Goal: Complete application form: Complete application form

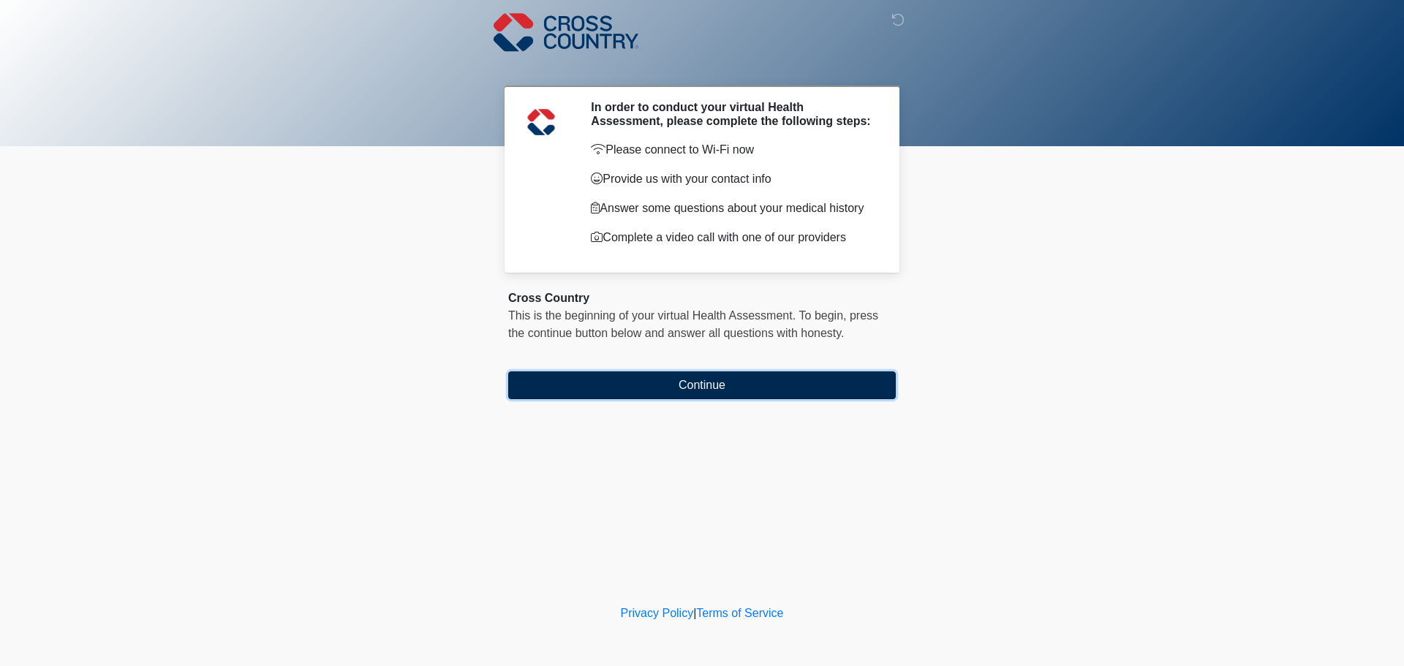
click at [702, 390] on button "Continue" at bounding box center [702, 385] width 388 height 28
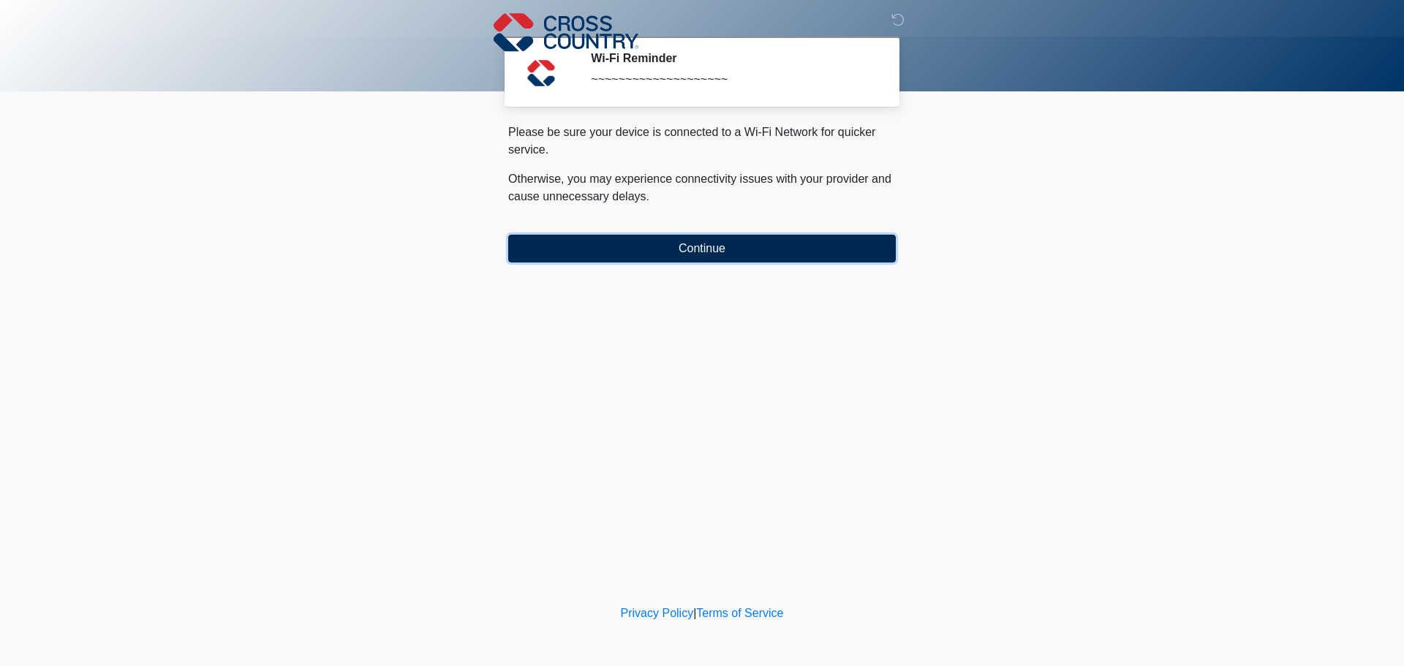
click at [665, 252] on button "Continue" at bounding box center [702, 249] width 388 height 28
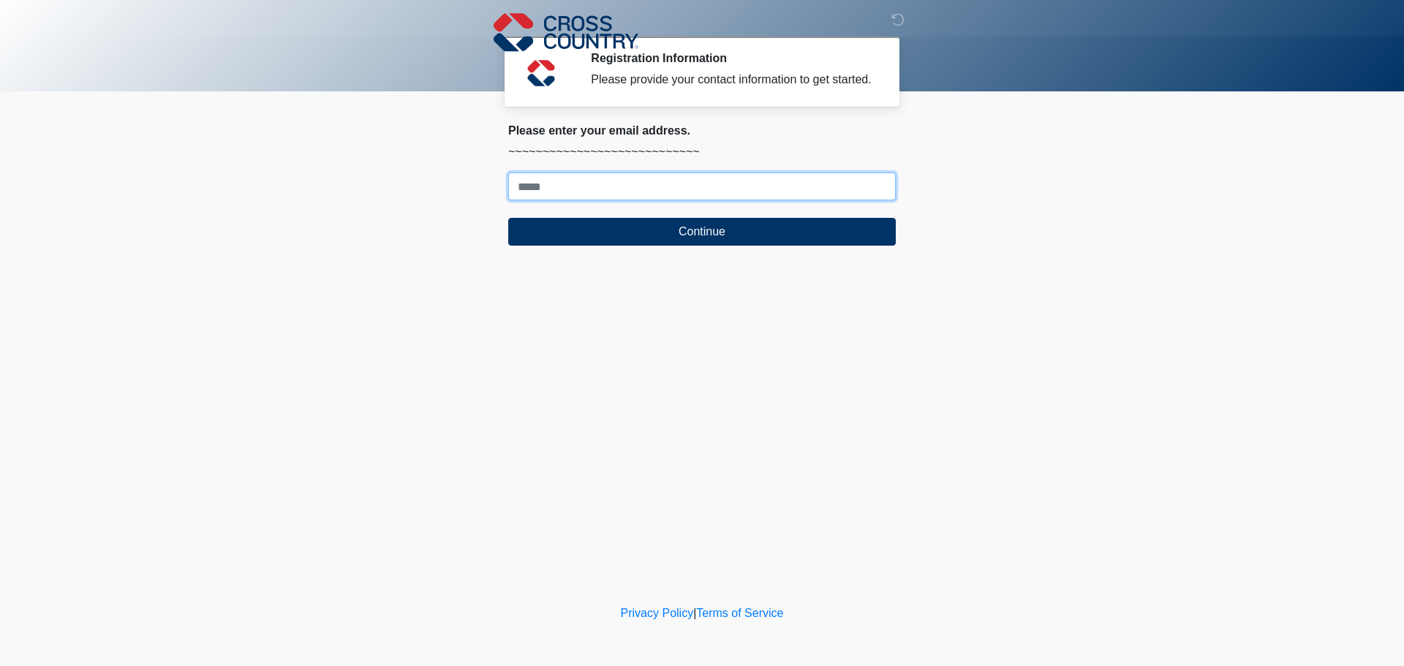
click at [605, 191] on input "Where should we email your response?" at bounding box center [702, 187] width 388 height 28
type input "**********"
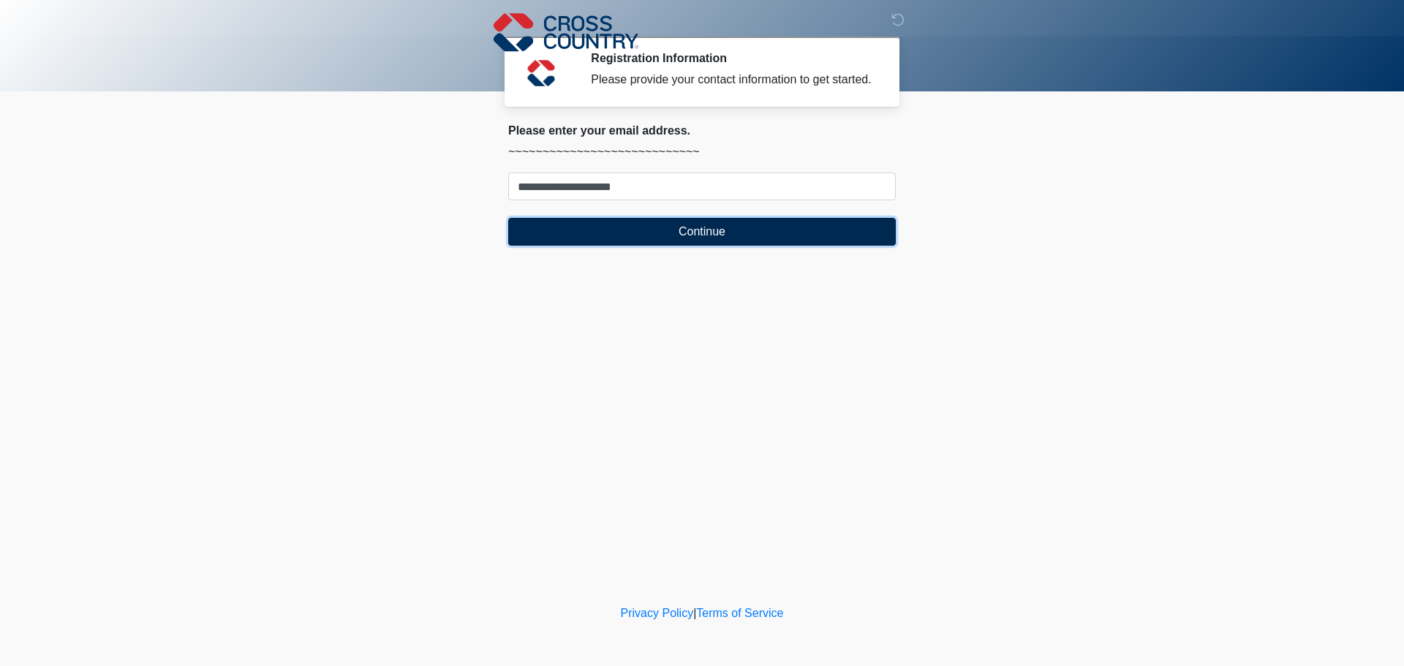
click at [645, 226] on button "Continue" at bounding box center [702, 232] width 388 height 28
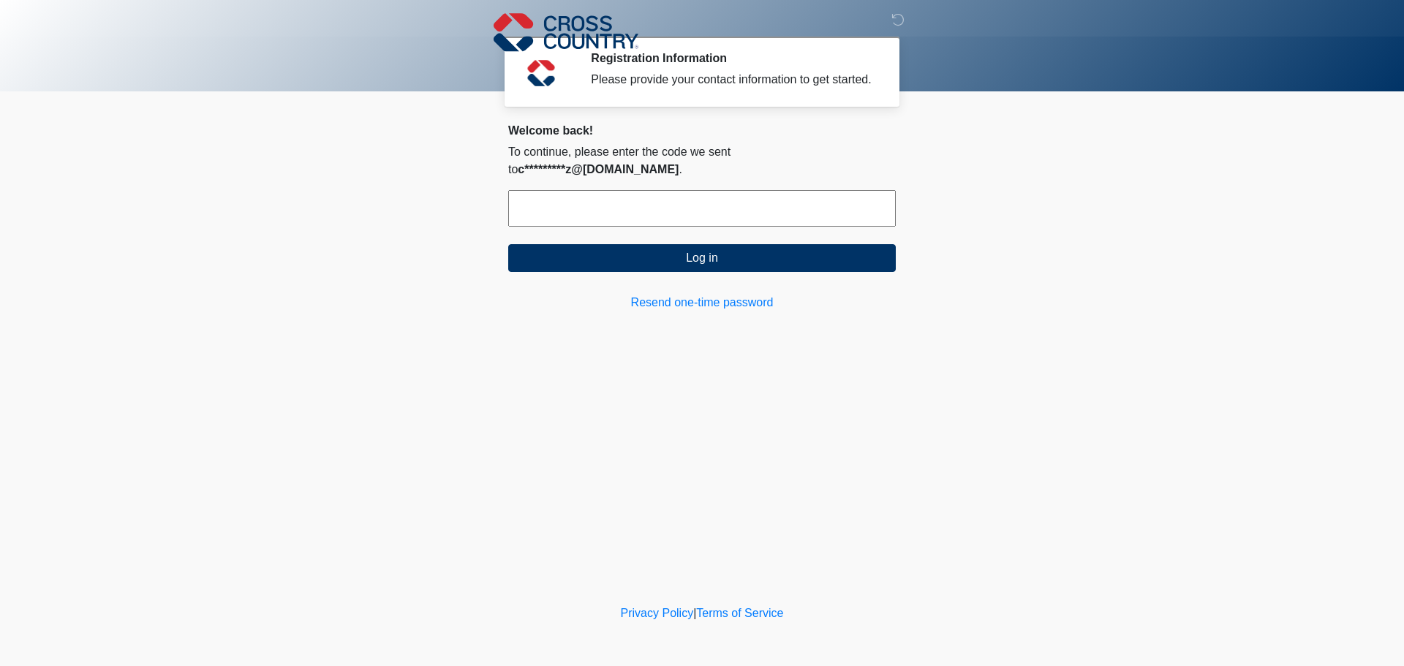
click at [689, 197] on input "text" at bounding box center [702, 208] width 388 height 37
type input "******"
click at [708, 244] on button "Log in" at bounding box center [702, 258] width 388 height 28
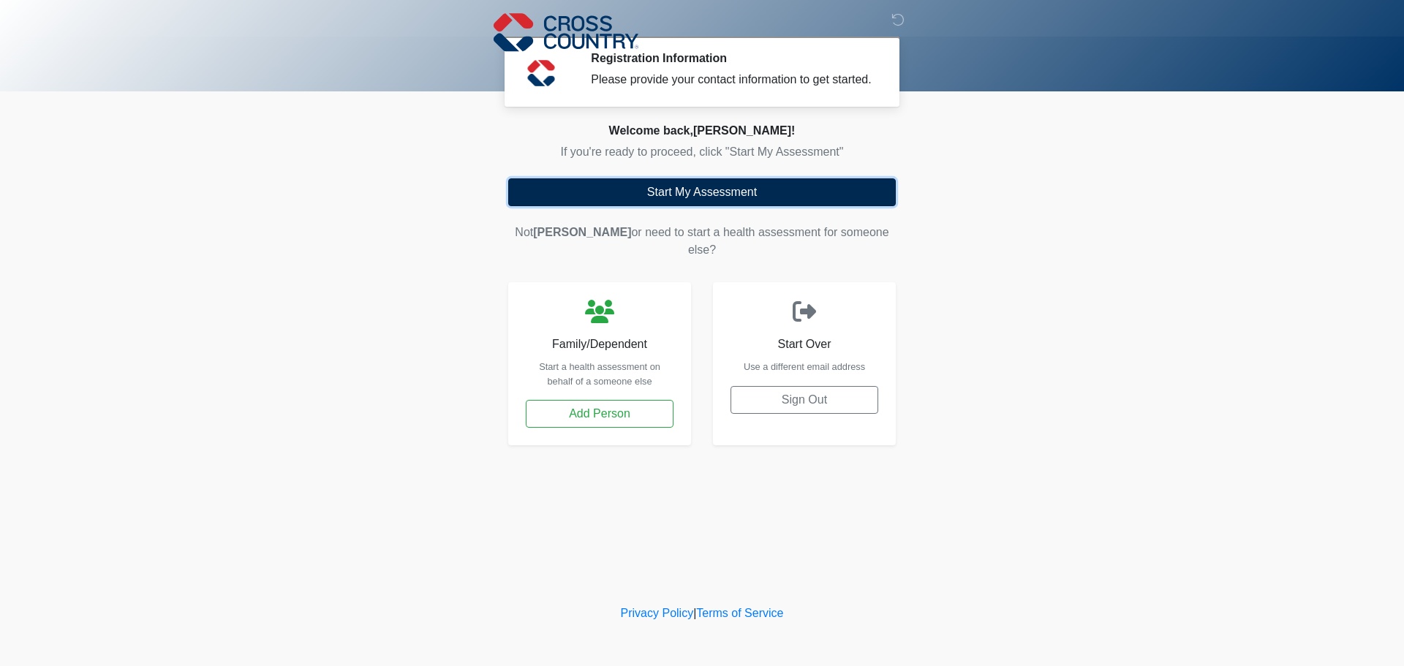
click at [727, 199] on button "Start My Assessment" at bounding box center [702, 192] width 388 height 28
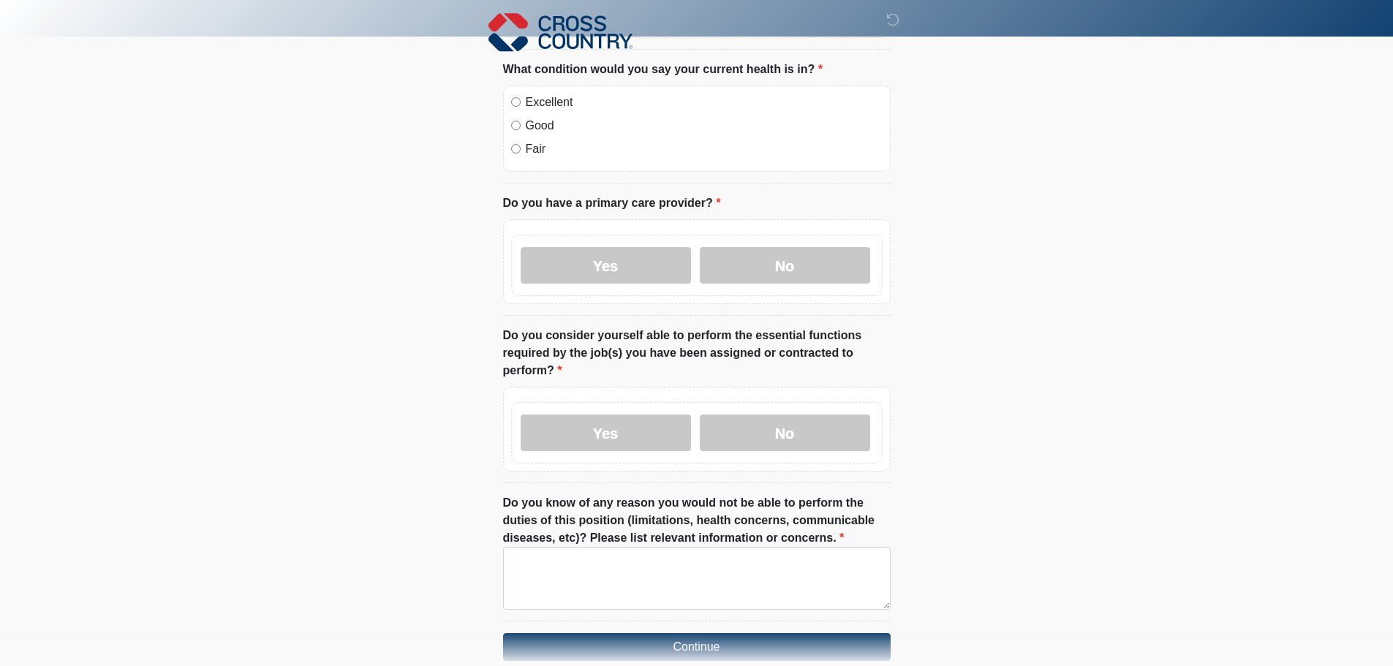
scroll to position [586, 0]
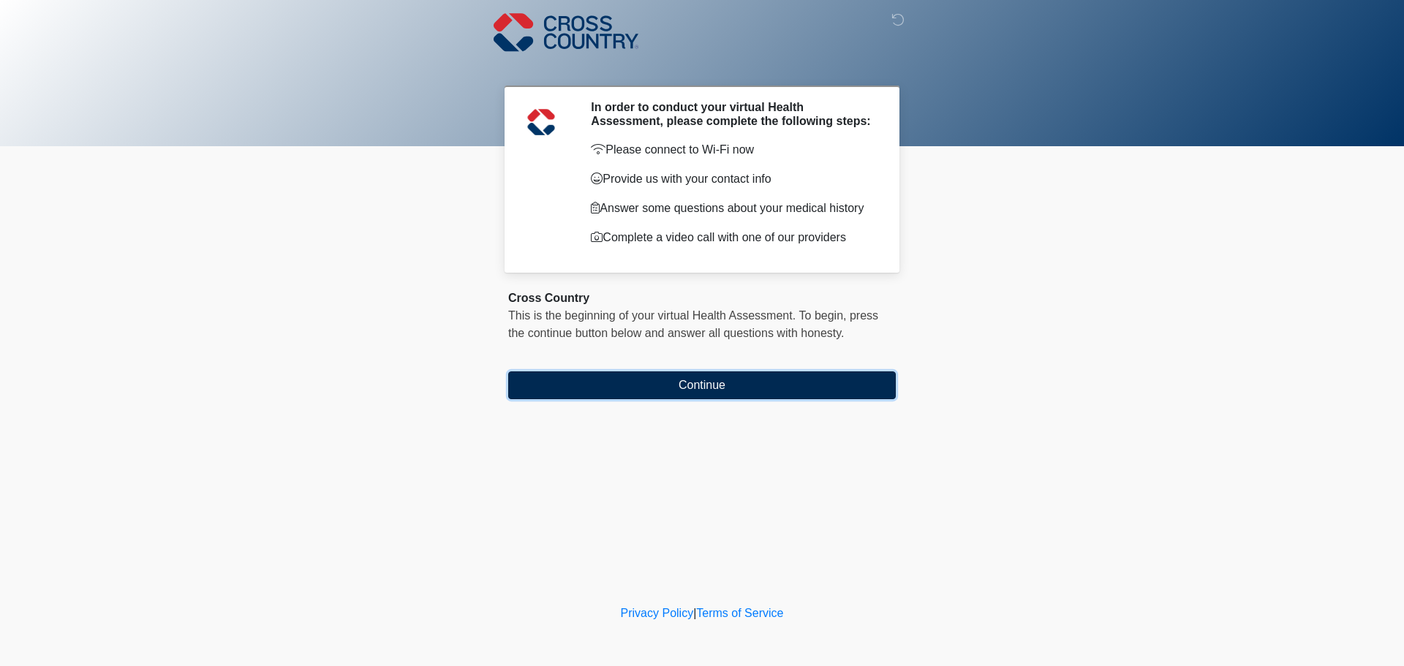
click at [824, 382] on button "Continue" at bounding box center [702, 385] width 388 height 28
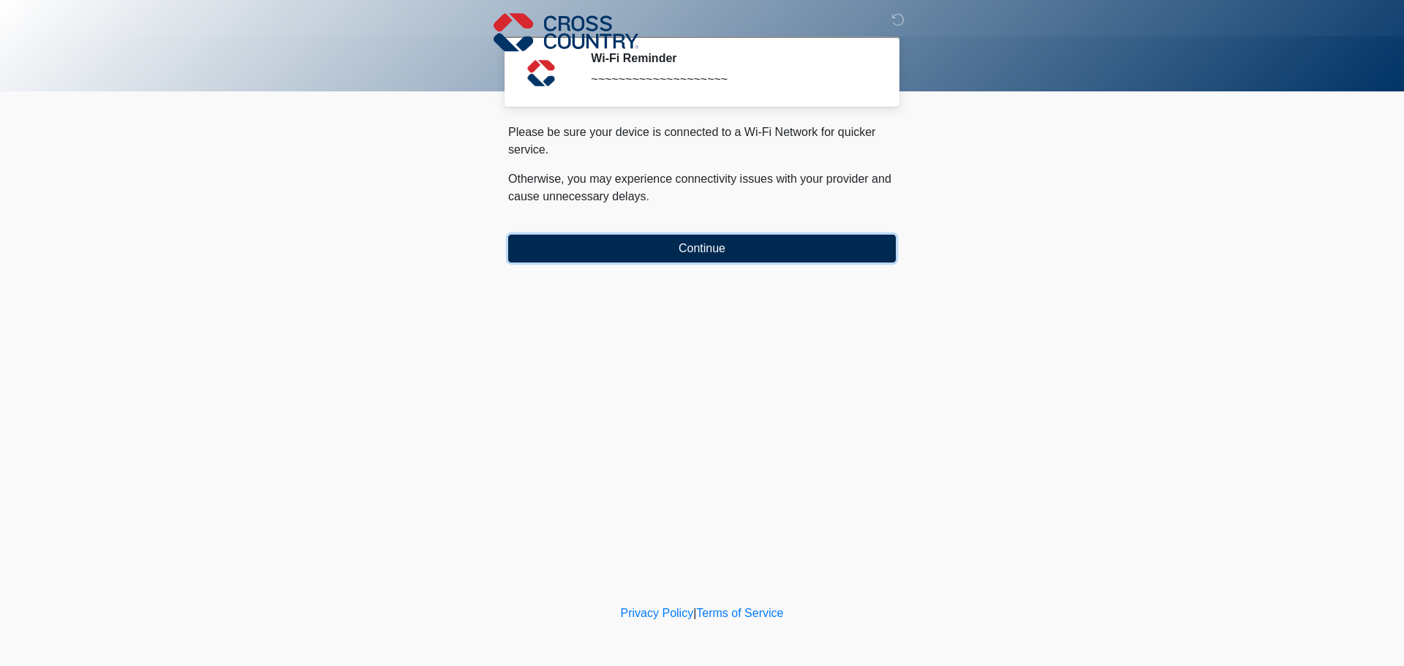
click at [741, 243] on button "Continue" at bounding box center [702, 249] width 388 height 28
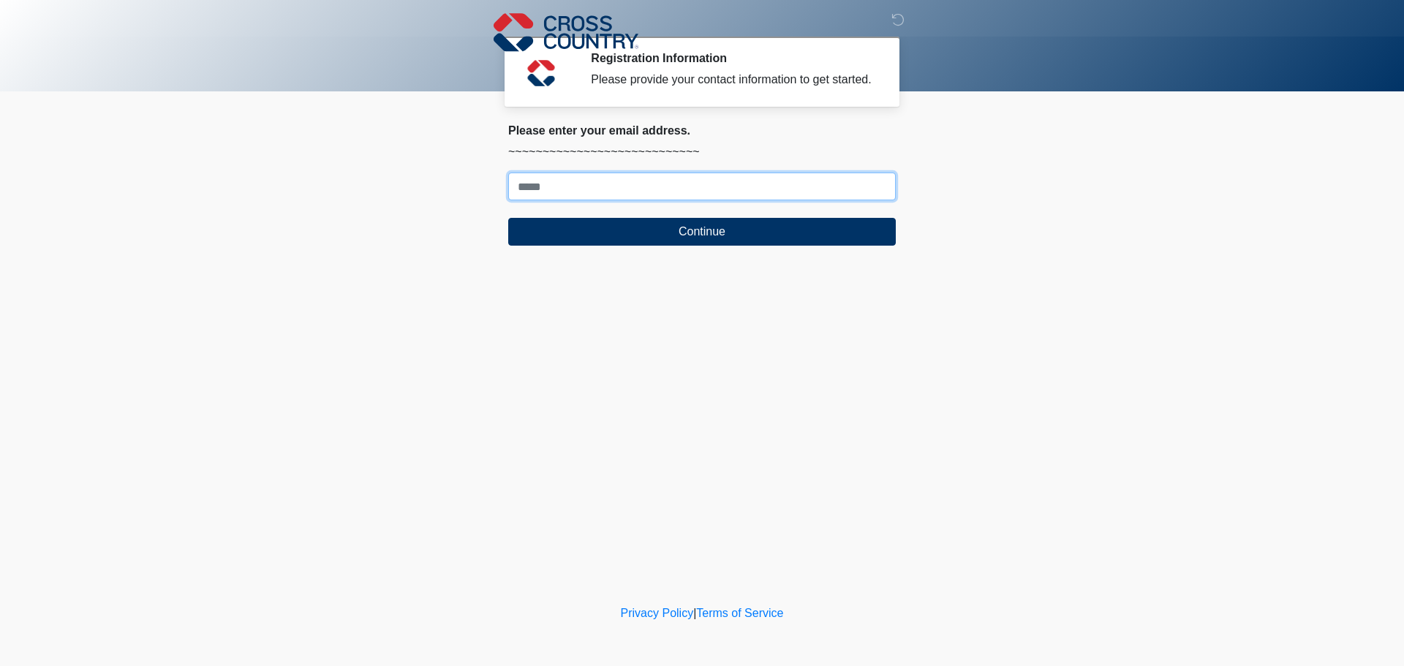
click at [719, 187] on input "Where should we email your response?" at bounding box center [702, 187] width 388 height 28
type input "**********"
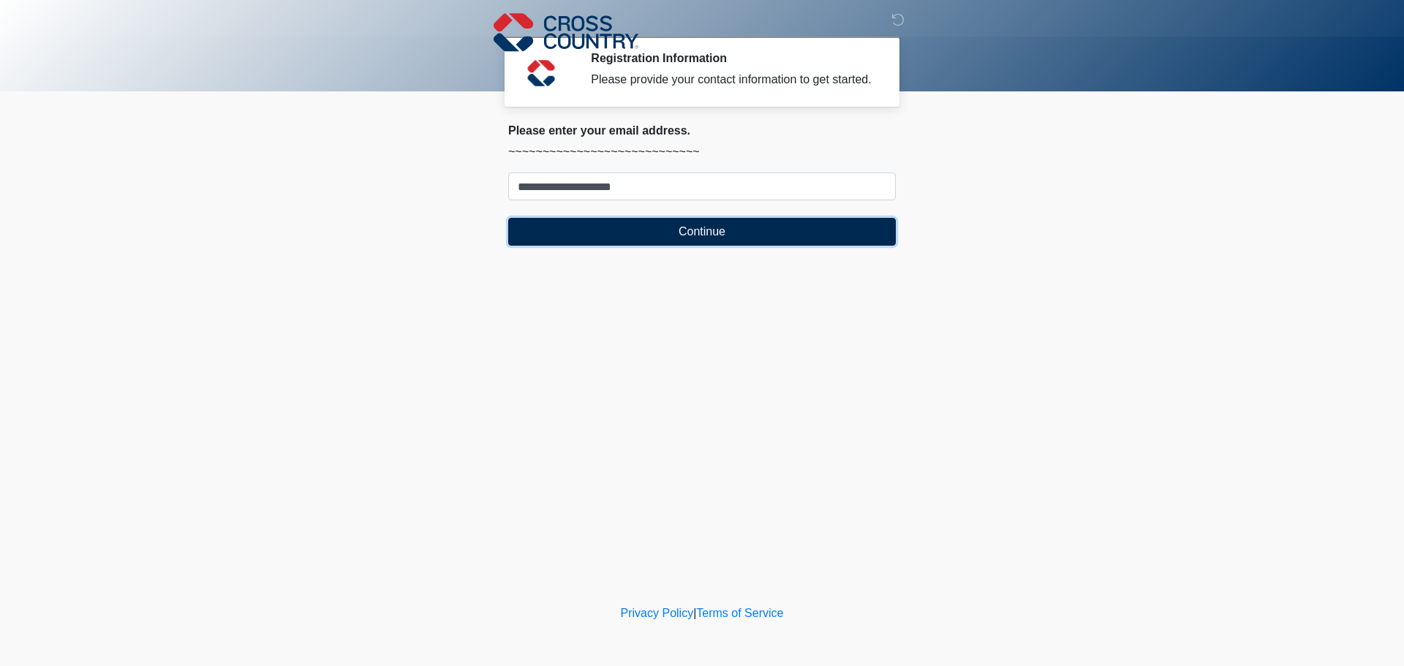
click at [738, 230] on button "Continue" at bounding box center [702, 232] width 388 height 28
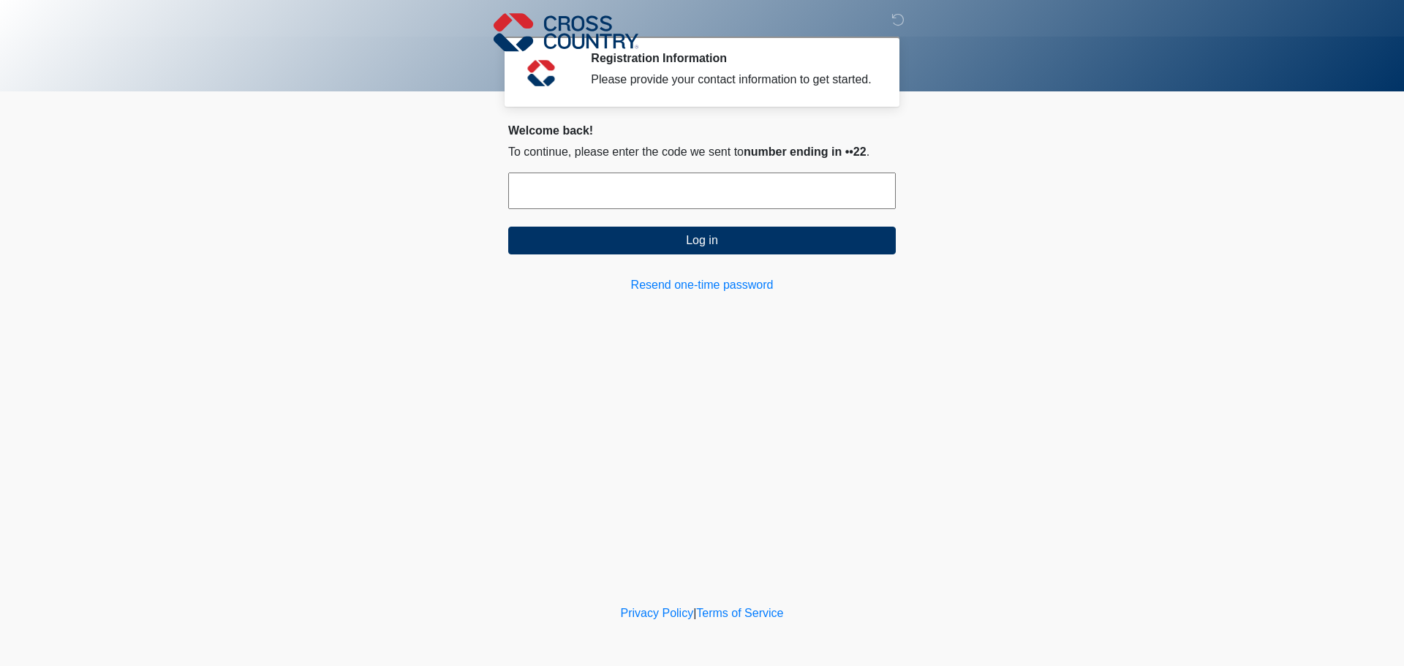
click at [729, 197] on input "text" at bounding box center [702, 191] width 388 height 37
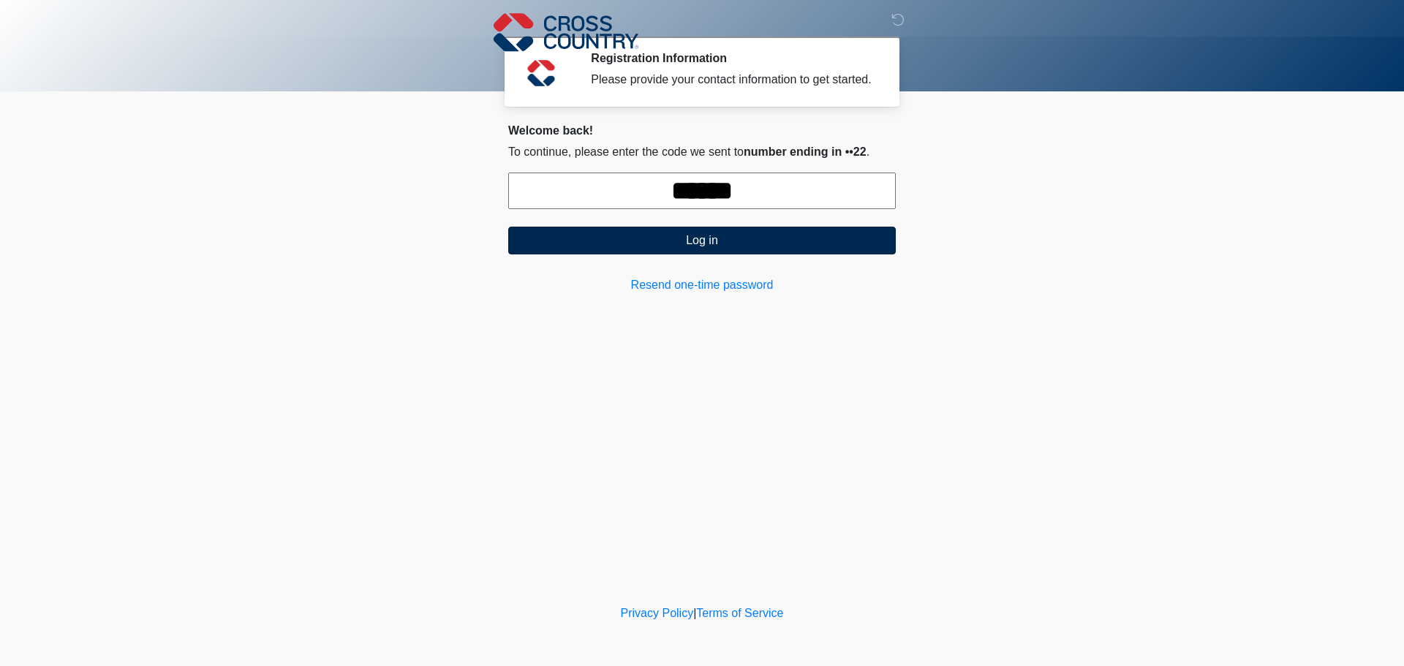
type input "******"
click at [723, 238] on button "Log in" at bounding box center [702, 241] width 388 height 28
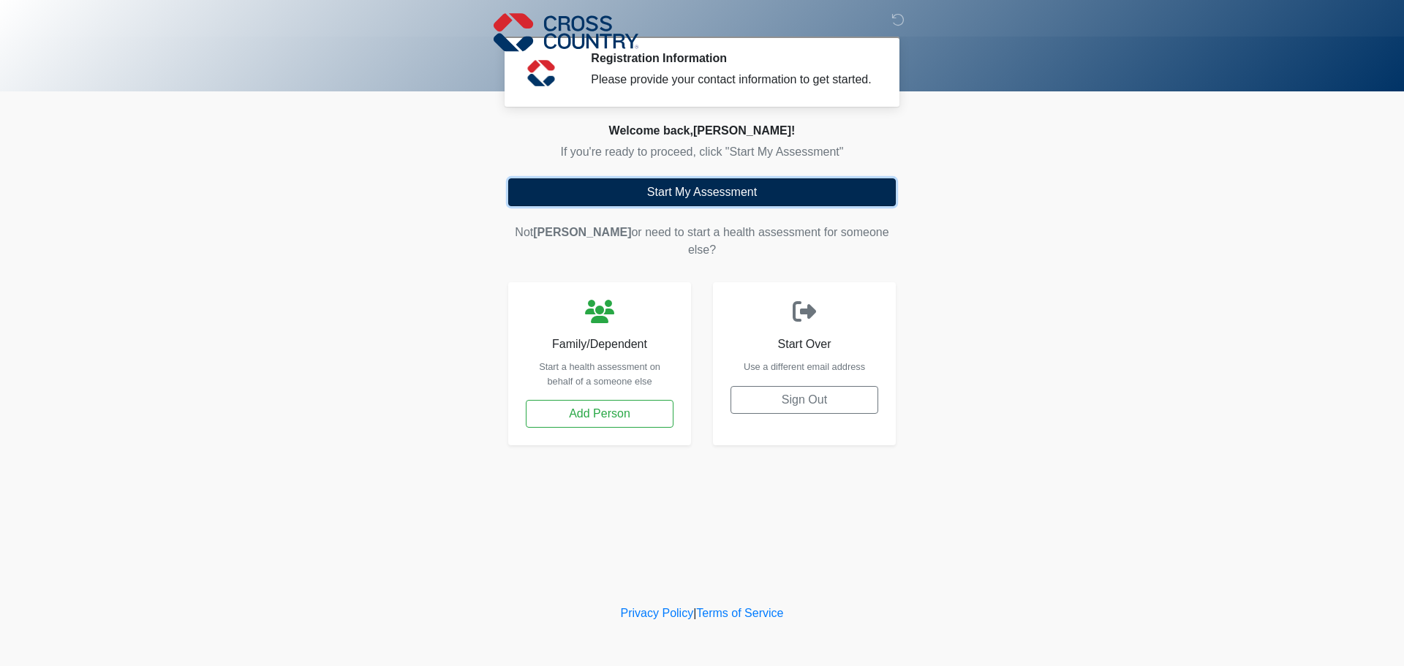
click at [732, 187] on button "Start My Assessment" at bounding box center [702, 192] width 388 height 28
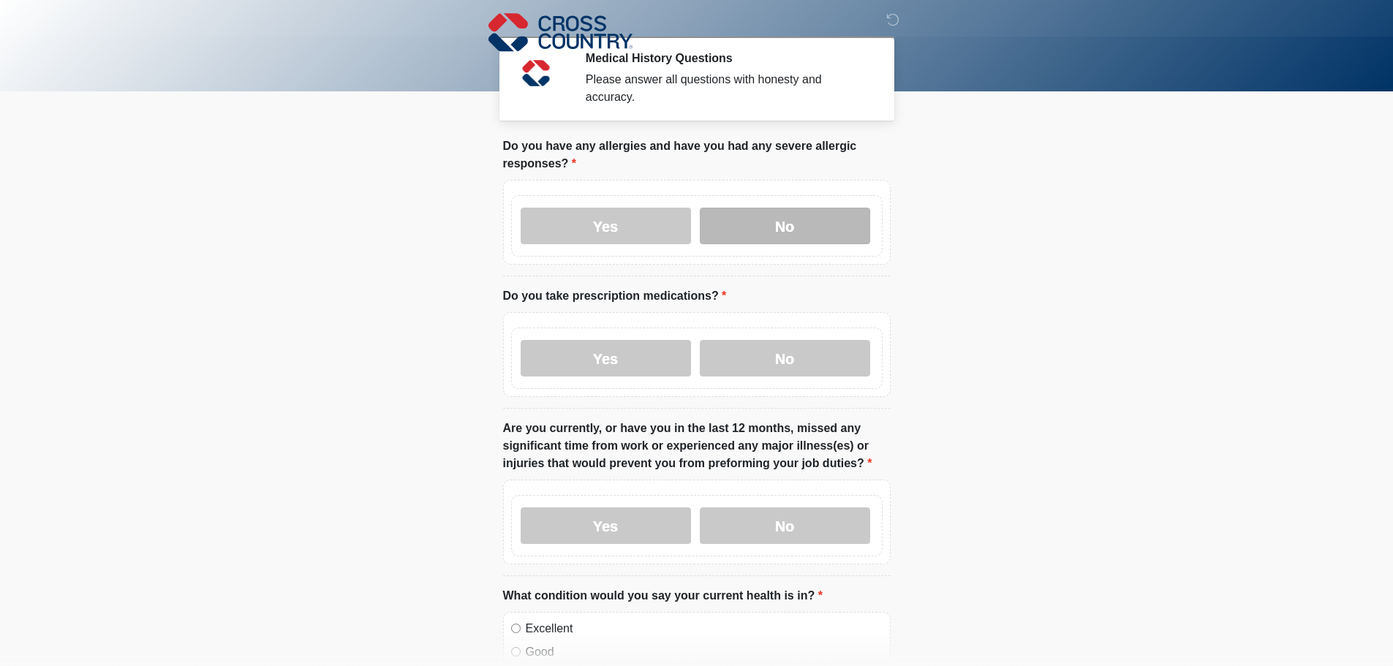
click at [776, 211] on label "No" at bounding box center [785, 226] width 170 height 37
click at [658, 340] on label "Yes" at bounding box center [606, 358] width 170 height 37
click at [787, 532] on div "Yes No" at bounding box center [696, 525] width 371 height 61
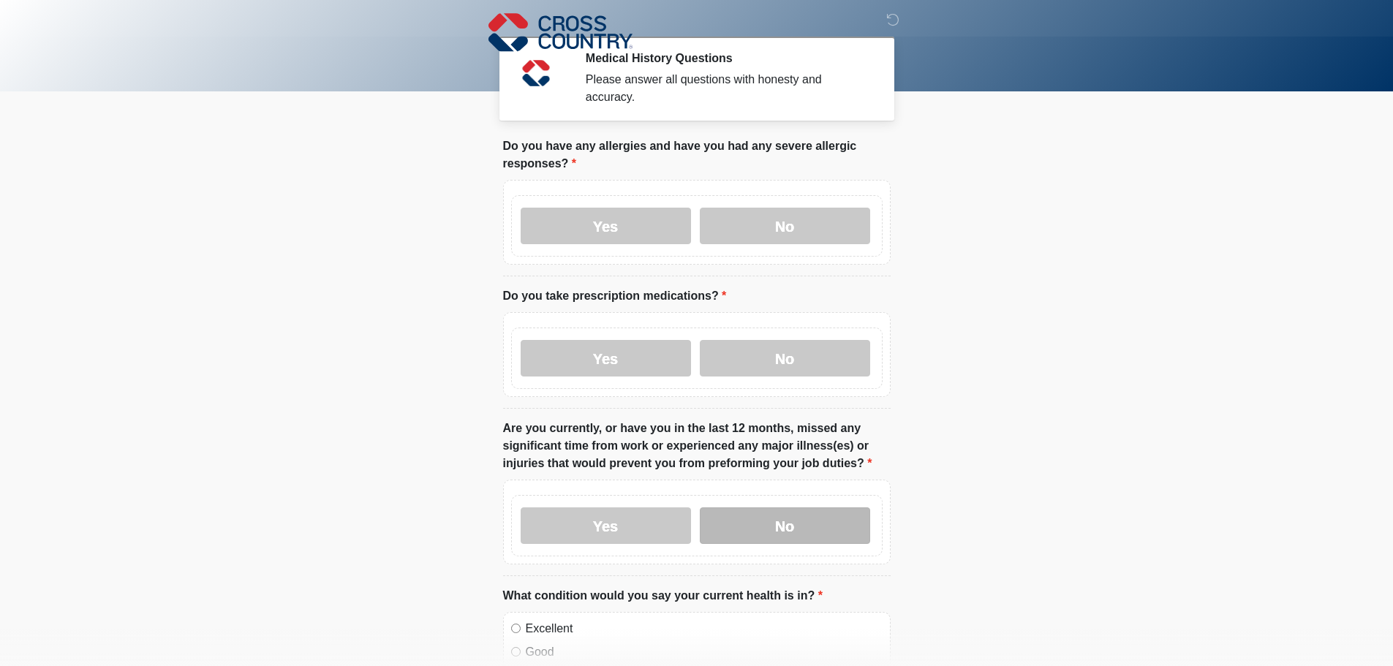
click at [805, 513] on label "No" at bounding box center [785, 525] width 170 height 37
click at [830, 519] on label "No" at bounding box center [785, 525] width 170 height 37
click at [953, 527] on body "‎ ‎ ‎ Medical History Questions Please answer all questions with honesty and ac…" at bounding box center [696, 333] width 1393 height 666
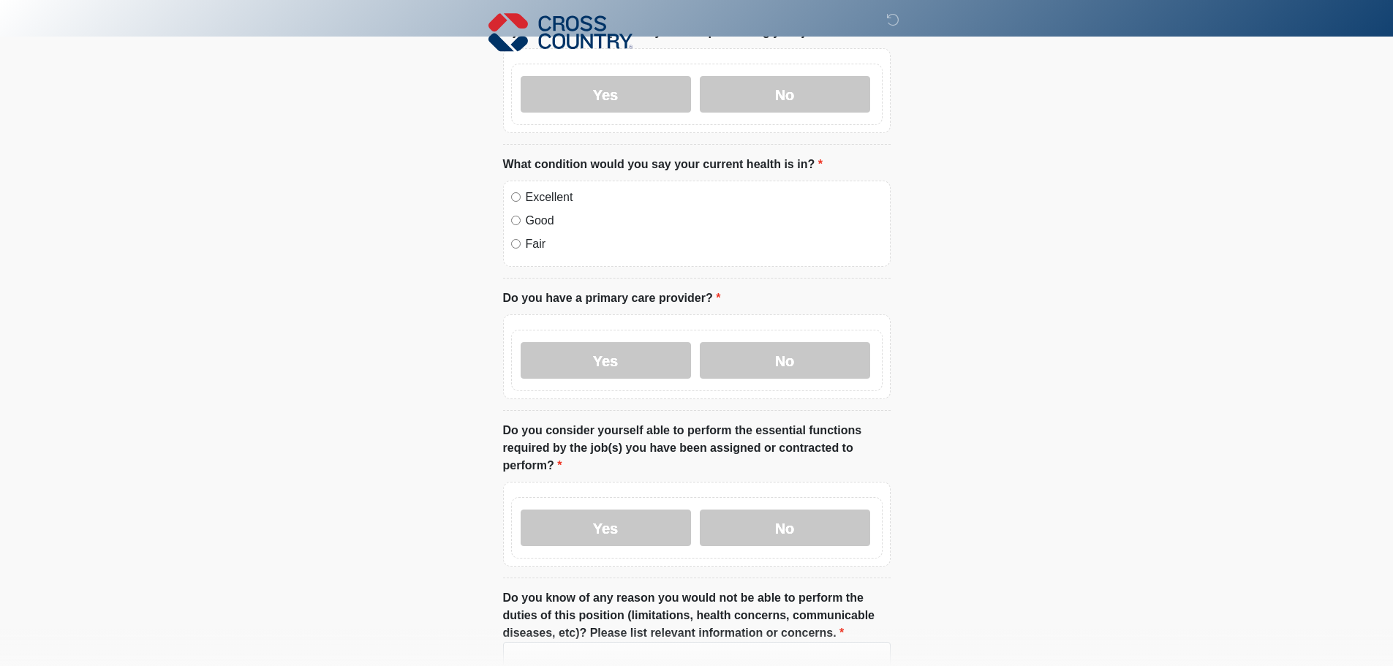
scroll to position [439, 0]
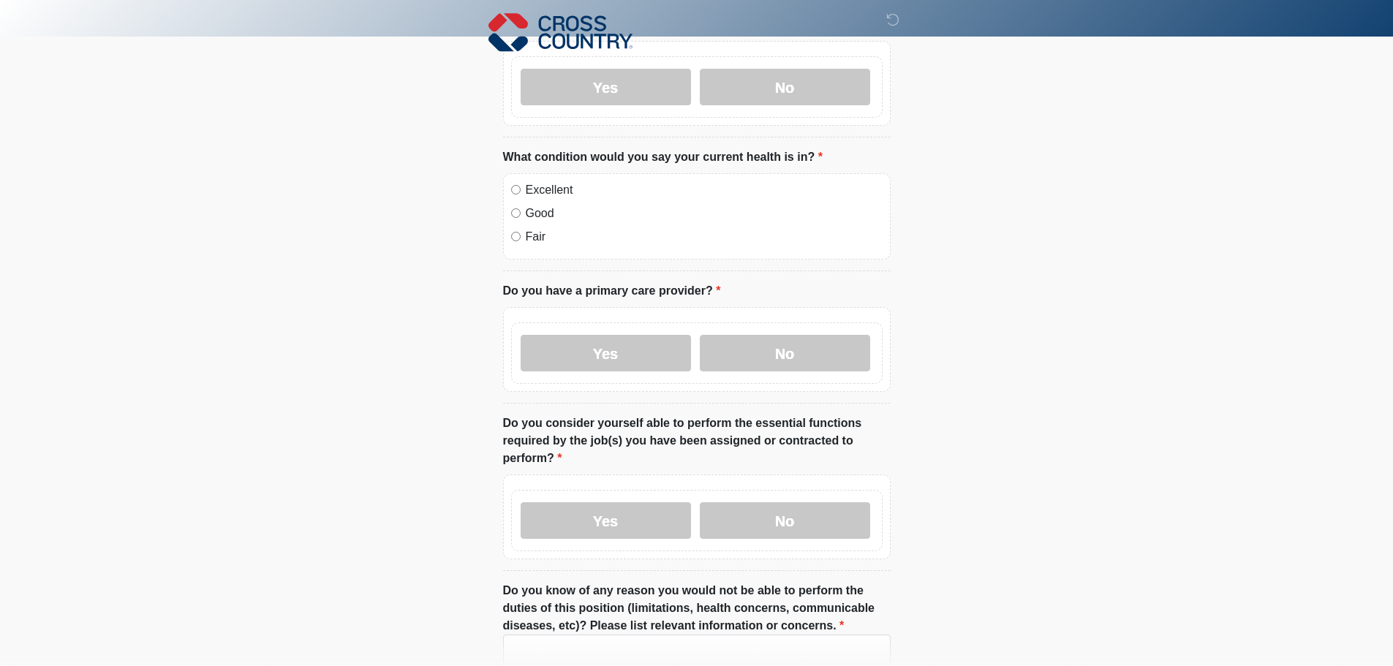
click at [518, 205] on div "Good" at bounding box center [696, 214] width 371 height 18
click at [783, 346] on label "No" at bounding box center [785, 353] width 170 height 37
click at [630, 503] on label "Yes" at bounding box center [606, 520] width 170 height 37
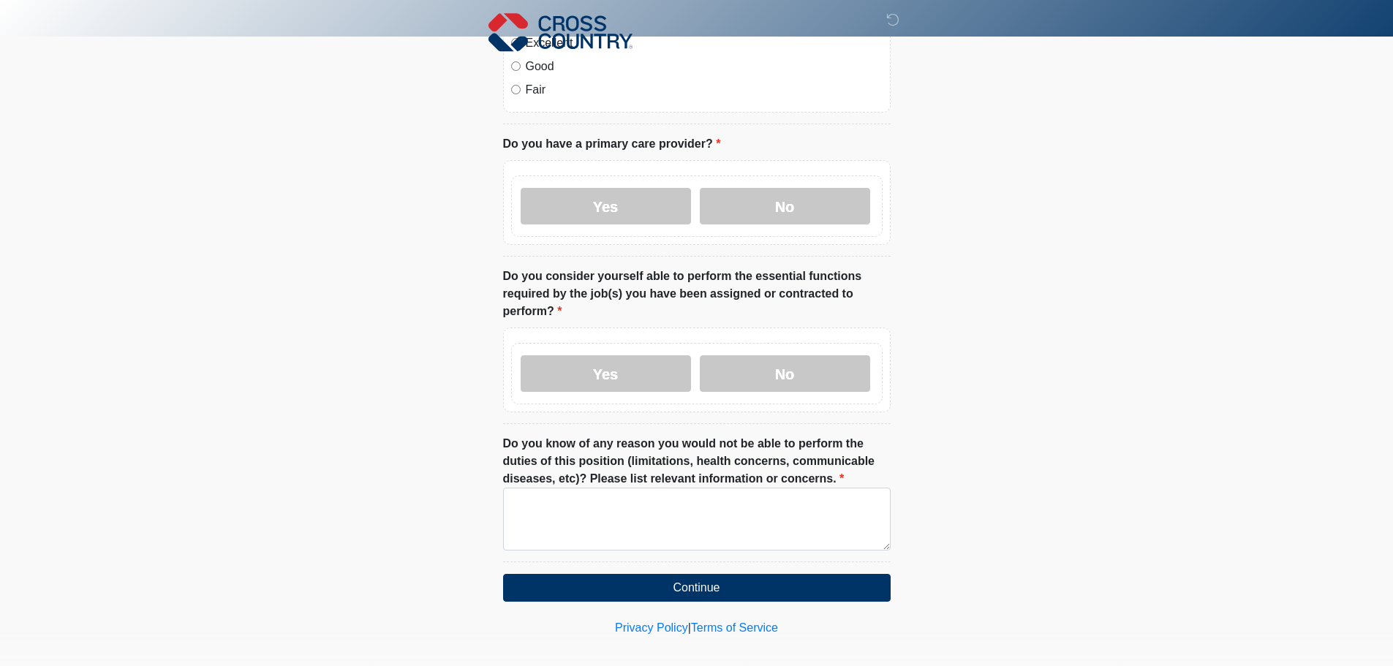
scroll to position [586, 0]
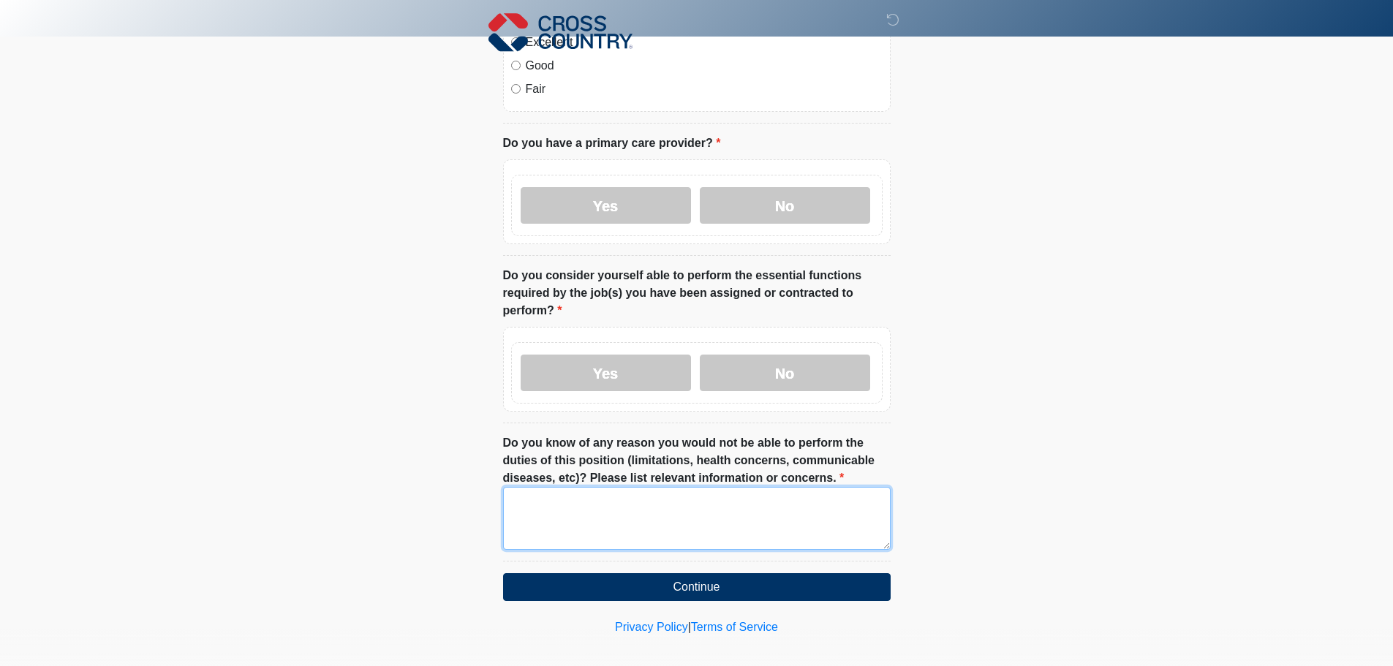
click at [630, 512] on textarea "Do you know of any reason you would not be able to perform the duties of this p…" at bounding box center [697, 518] width 388 height 63
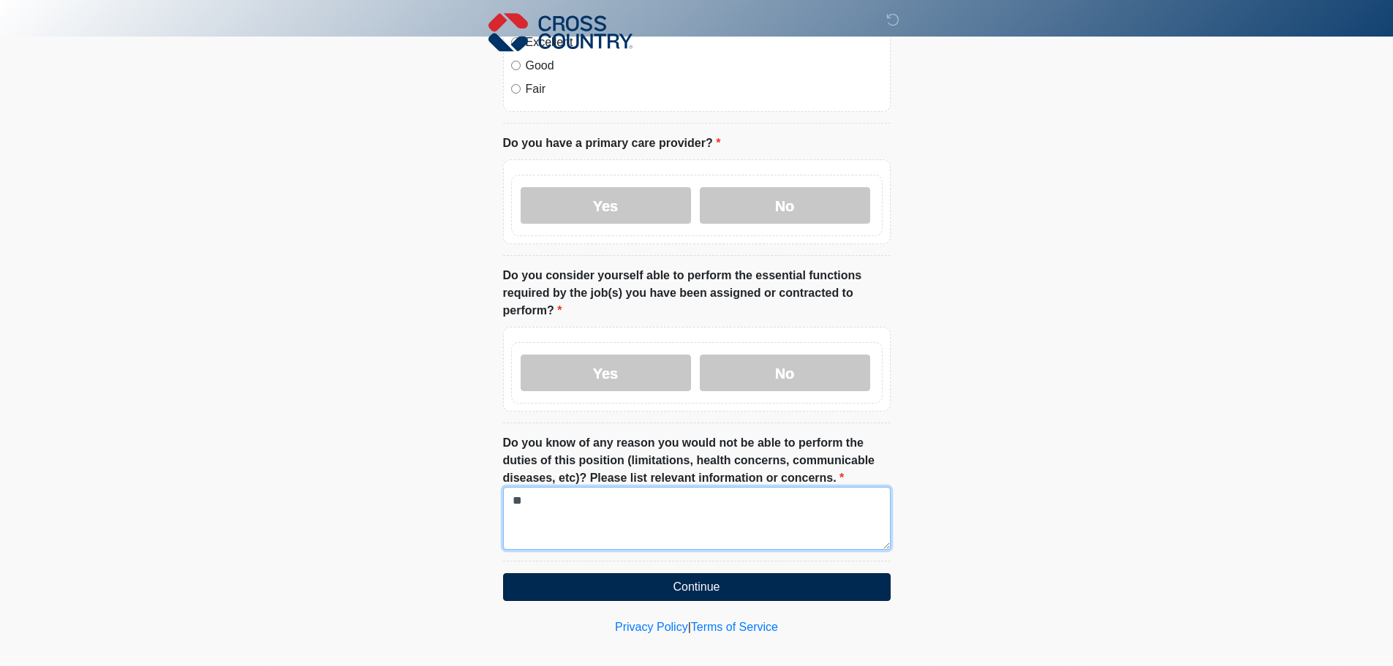
type textarea "**"
click at [705, 573] on button "Continue" at bounding box center [697, 587] width 388 height 28
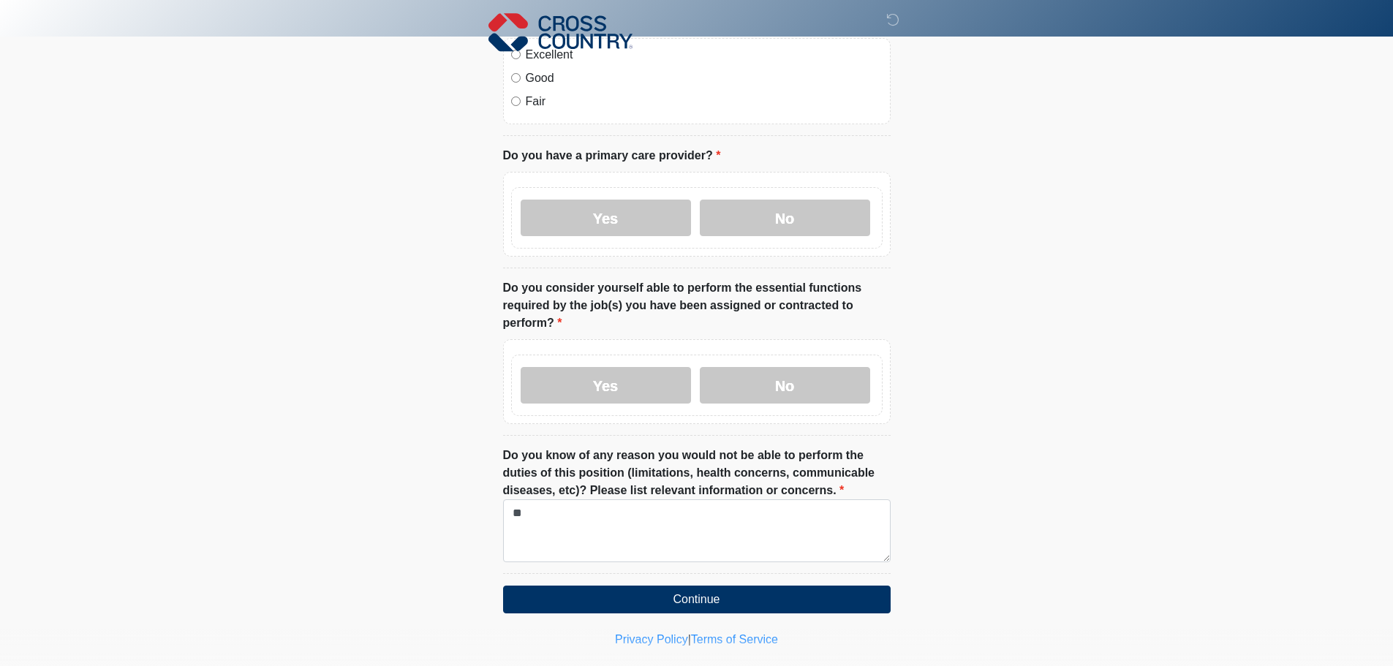
scroll to position [586, 0]
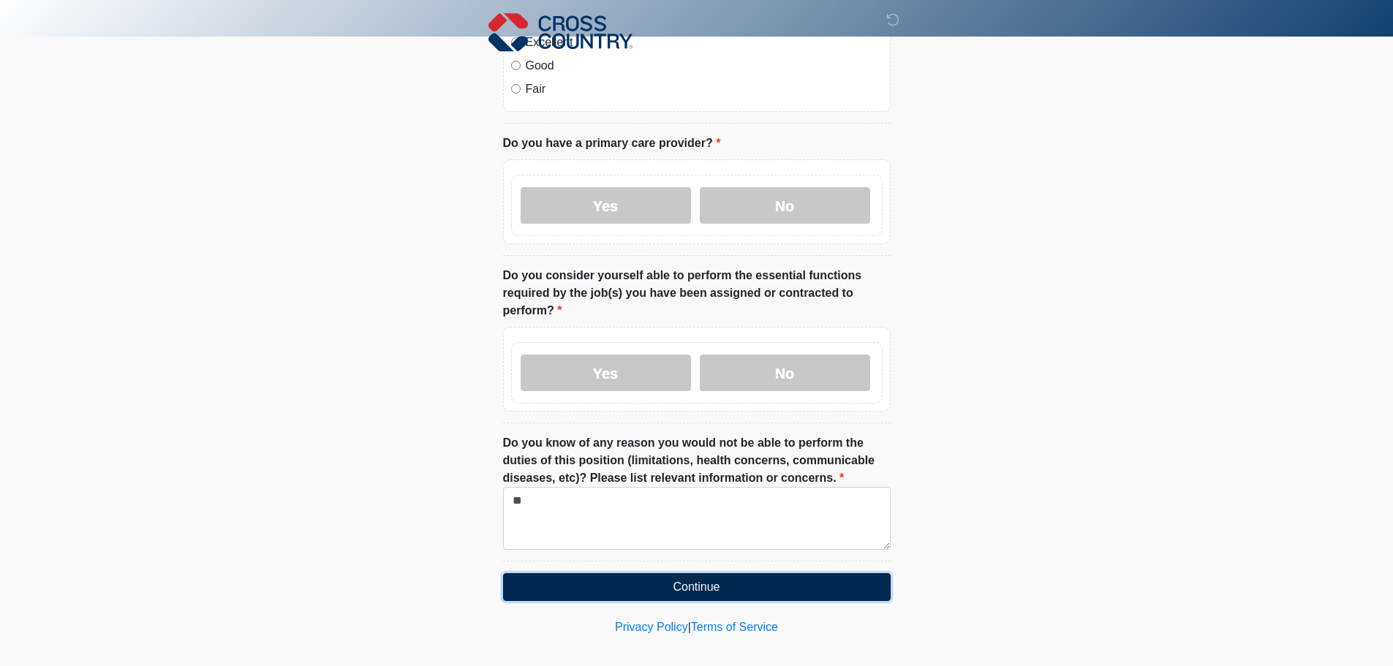
click at [792, 573] on button "Continue" at bounding box center [697, 587] width 388 height 28
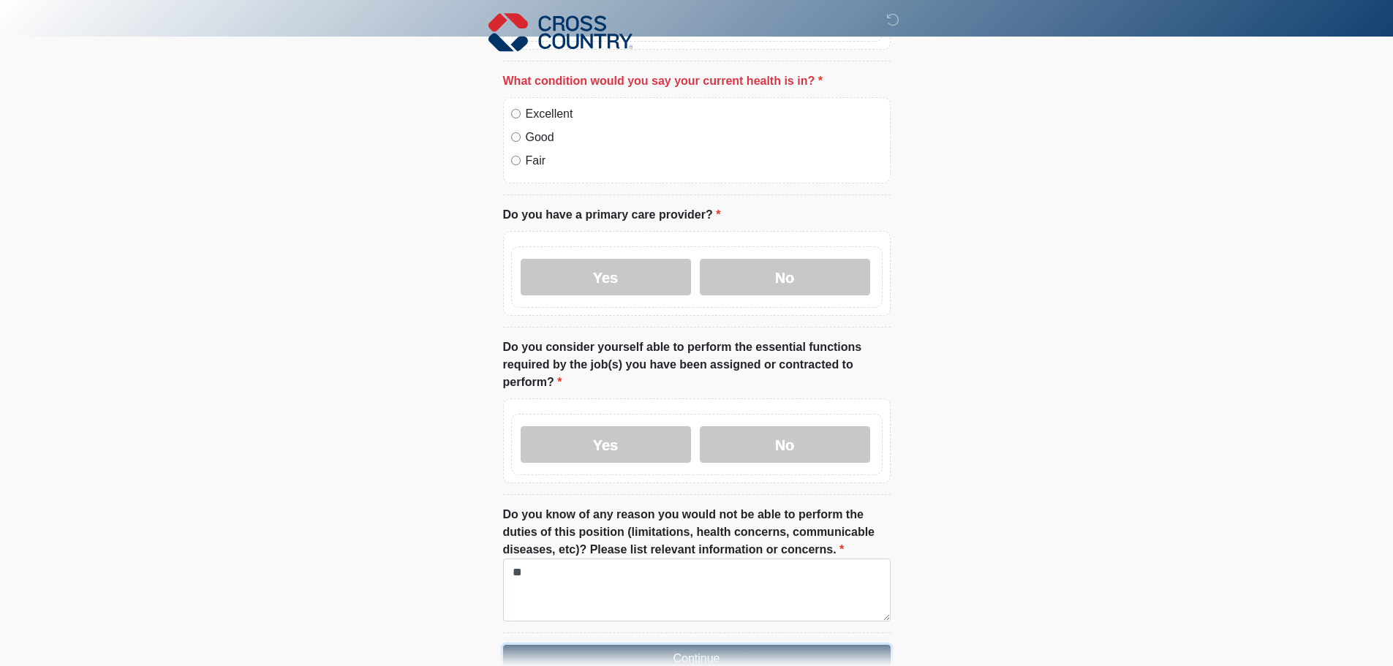
click at [730, 648] on button "Continue" at bounding box center [697, 659] width 388 height 28
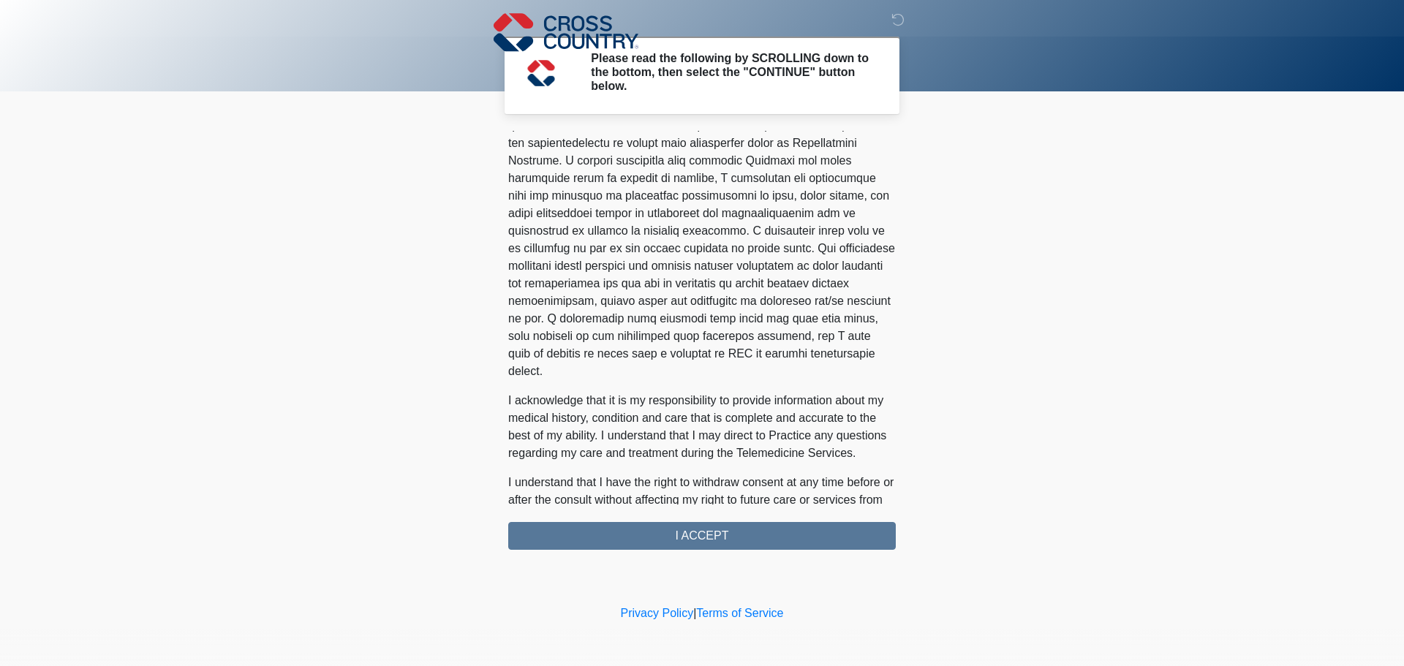
scroll to position [796, 0]
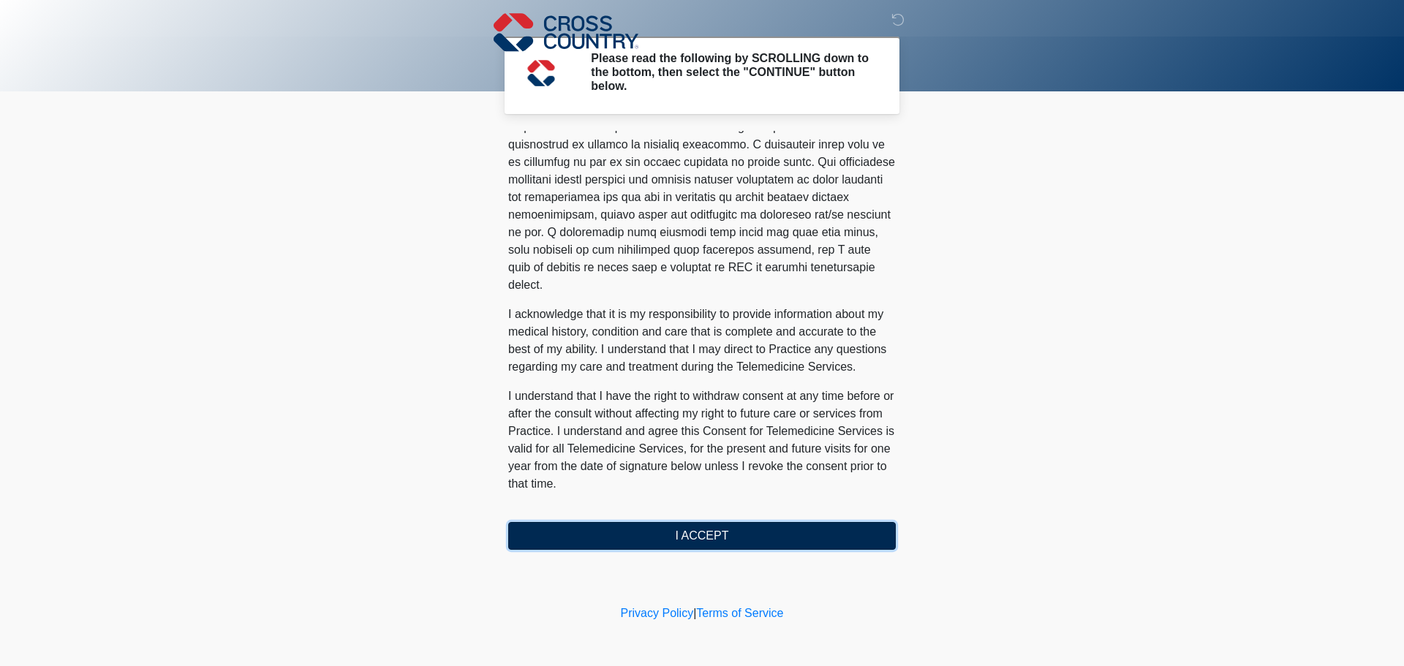
click at [683, 526] on button "I ACCEPT" at bounding box center [702, 536] width 388 height 28
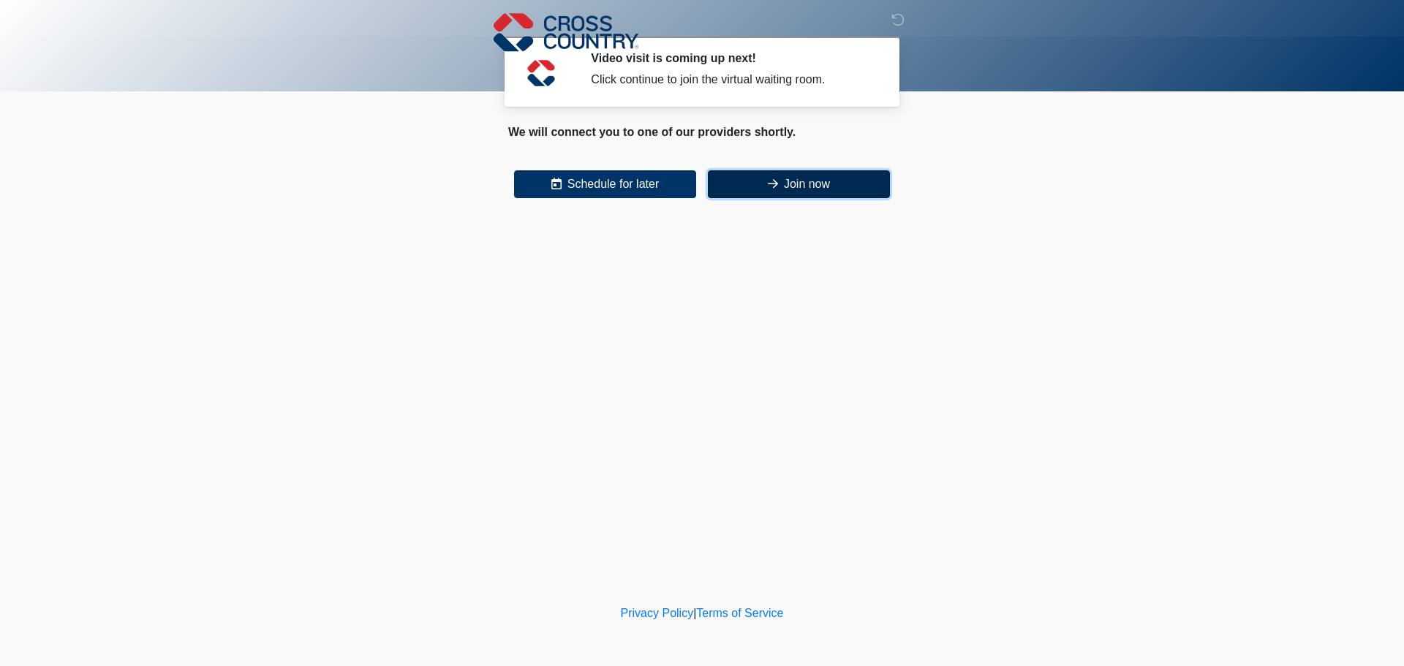
click at [796, 193] on button "Join now" at bounding box center [799, 184] width 182 height 28
